Goal: Information Seeking & Learning: Check status

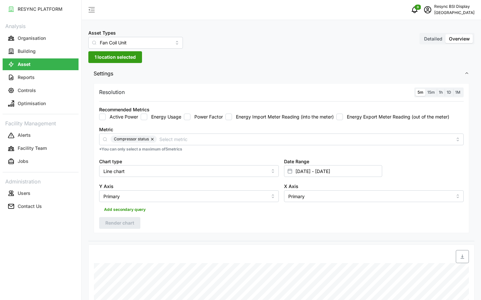
click at [424, 92] on label "5m" at bounding box center [420, 93] width 10 height 8
click at [415, 89] on input "5m" at bounding box center [415, 89] width 0 height 0
click at [428, 91] on span "15m" at bounding box center [431, 92] width 8 height 5
click at [425, 89] on input "15m" at bounding box center [425, 89] width 0 height 0
click at [416, 91] on label "5m" at bounding box center [420, 93] width 10 height 8
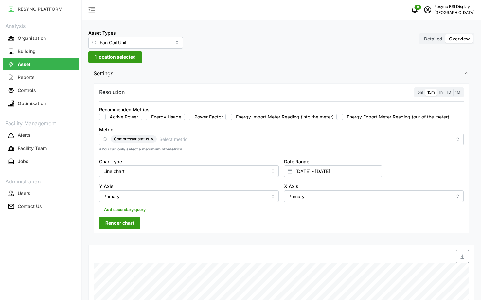
click at [415, 89] on input "5m" at bounding box center [415, 89] width 0 height 0
click at [130, 223] on span "Render chart" at bounding box center [119, 223] width 29 height 11
click at [125, 56] on span "1 location selected" at bounding box center [114, 57] width 41 height 11
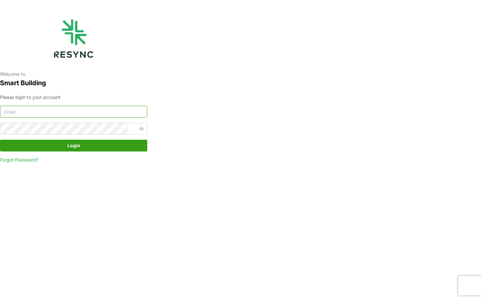
type input "bsi_display@resynctech.com"
click at [70, 147] on span "Login" at bounding box center [73, 145] width 13 height 11
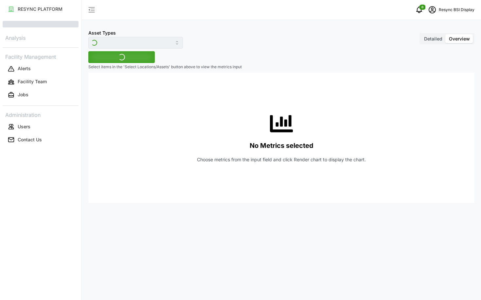
type input "Fan Coil Unit"
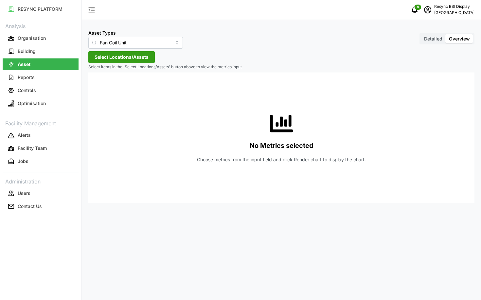
click at [133, 58] on span "Select Locations/Assets" at bounding box center [121, 57] width 54 height 11
click at [96, 88] on polyline at bounding box center [96, 86] width 1 height 3
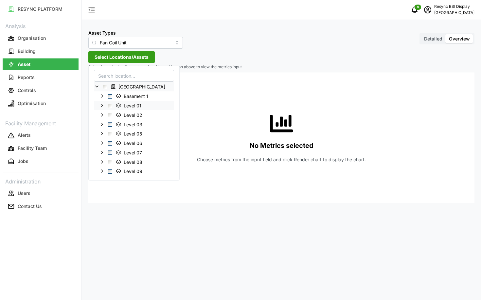
click at [108, 104] on span "Select Level 01" at bounding box center [110, 106] width 4 height 4
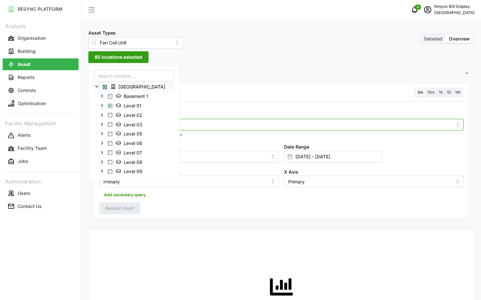
click at [199, 124] on div "Metric *You can only select a maximum of 5 metrics" at bounding box center [280, 124] width 369 height 32
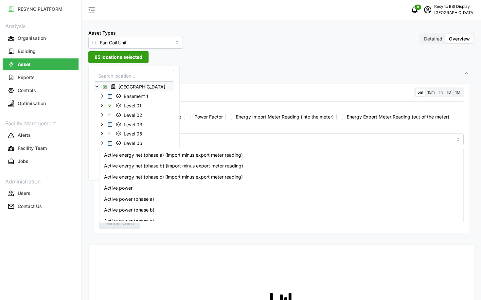
click at [240, 129] on div "Metric" at bounding box center [281, 136] width 364 height 20
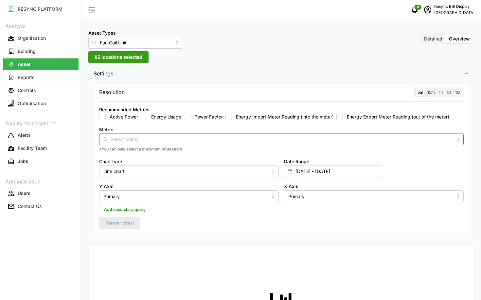
click at [236, 136] on input "Metric" at bounding box center [281, 139] width 341 height 7
click at [103, 114] on input "Active Power" at bounding box center [102, 117] width 7 height 7
checkbox input "true"
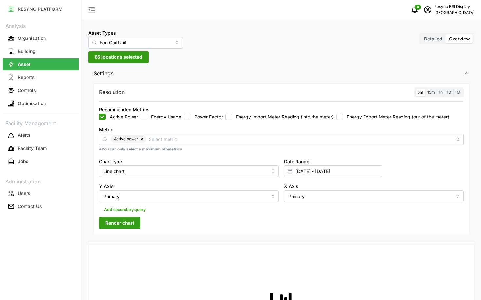
click at [123, 227] on span "Render chart" at bounding box center [119, 223] width 29 height 11
click at [121, 59] on span "85 locations selected" at bounding box center [118, 57] width 48 height 11
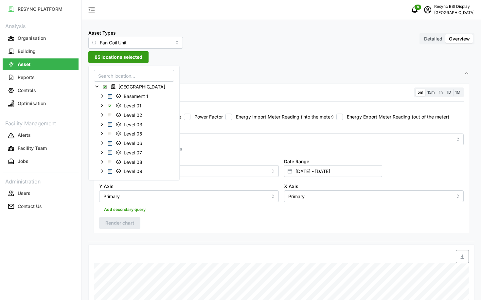
click at [119, 76] on input at bounding box center [134, 76] width 80 height 12
type input "IU"
click at [110, 104] on span "Select Level 01" at bounding box center [110, 106] width 4 height 4
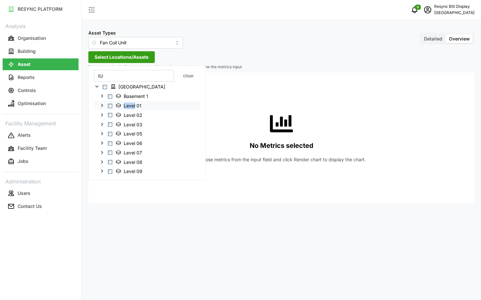
click at [110, 104] on span "Select Level 01" at bounding box center [110, 106] width 4 height 4
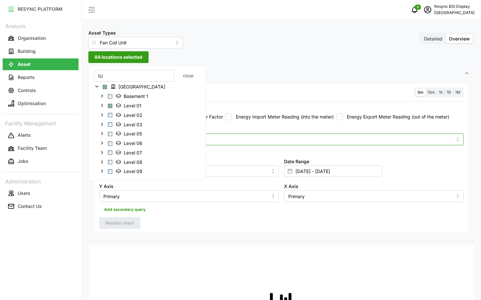
click at [197, 134] on div at bounding box center [281, 140] width 364 height 12
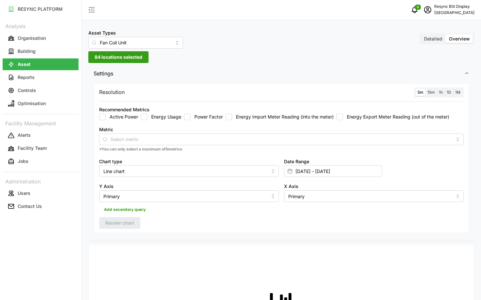
click at [112, 118] on label "Active Power" at bounding box center [122, 117] width 32 height 7
click at [106, 118] on input "Active Power" at bounding box center [102, 117] width 7 height 7
click at [143, 139] on button "button" at bounding box center [142, 139] width 8 height 7
checkbox input "false"
click at [175, 144] on div at bounding box center [281, 140] width 364 height 12
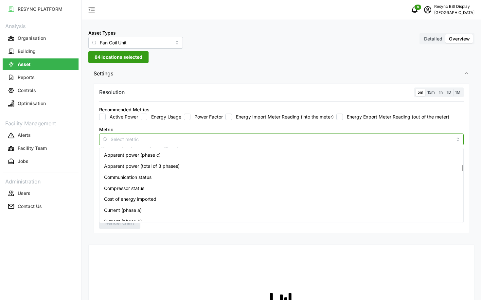
scroll to position [187, 0]
click at [159, 190] on div "Compressor status" at bounding box center [281, 188] width 361 height 11
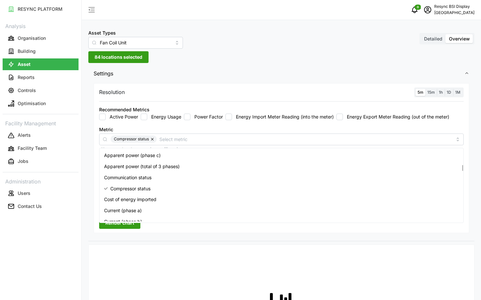
click at [43, 247] on div "RESYNC PLATFORM Analysis Organisation Building Asset Reports Controls Optimisat…" at bounding box center [40, 150] width 81 height 300
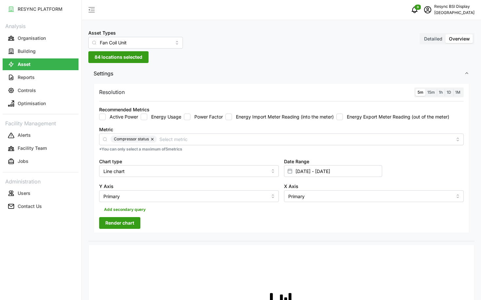
click at [132, 227] on span "Render chart" at bounding box center [119, 223] width 29 height 11
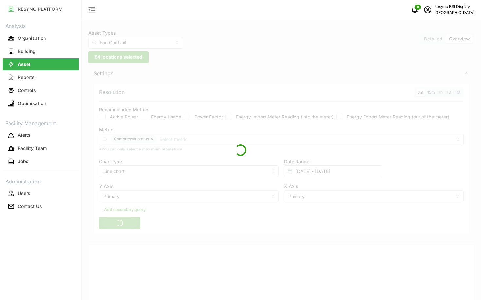
scroll to position [197, 0]
